Goal: Find specific page/section

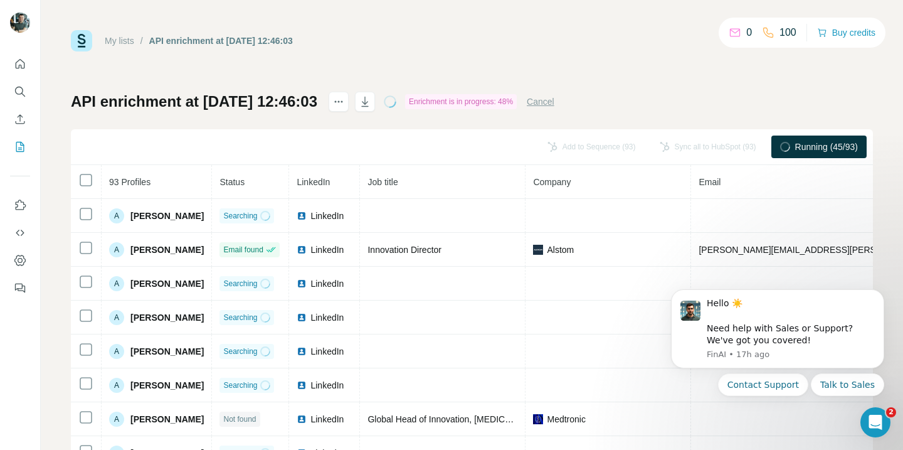
click at [759, 37] on div "0 100" at bounding box center [763, 33] width 68 height 18
click at [735, 35] on icon at bounding box center [735, 32] width 13 height 13
click at [802, 156] on div "Running (45/93)" at bounding box center [819, 146] width 95 height 23
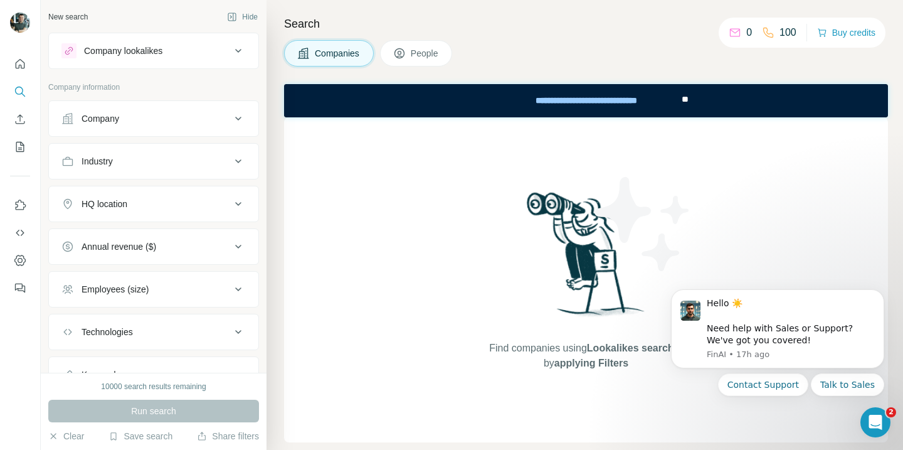
click at [750, 40] on div "0 100" at bounding box center [763, 33] width 68 height 18
